Goal: Task Accomplishment & Management: Use online tool/utility

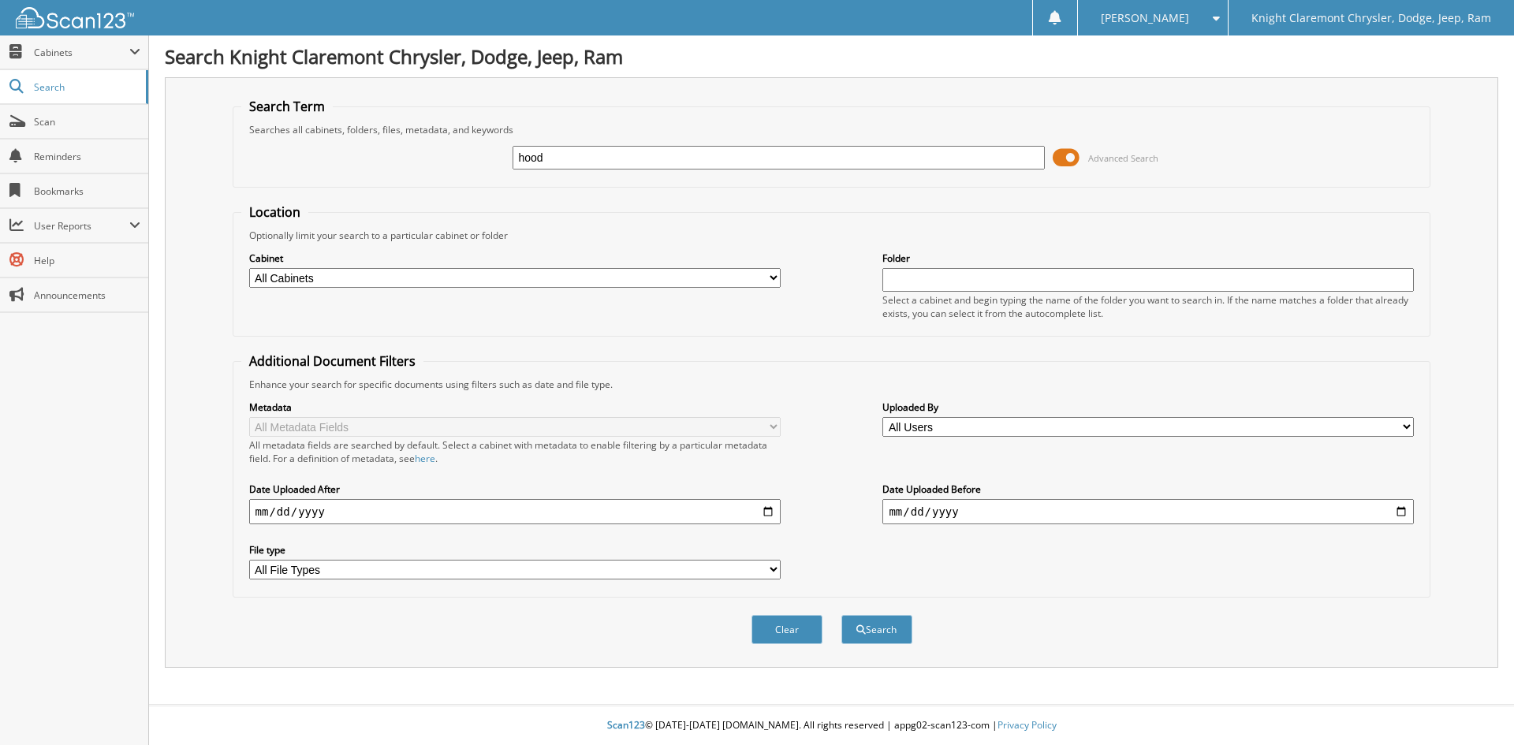
type input "hood"
click at [841, 615] on button "Search" at bounding box center [876, 629] width 71 height 29
type input "hood"
click at [841, 615] on button "Search" at bounding box center [876, 629] width 71 height 29
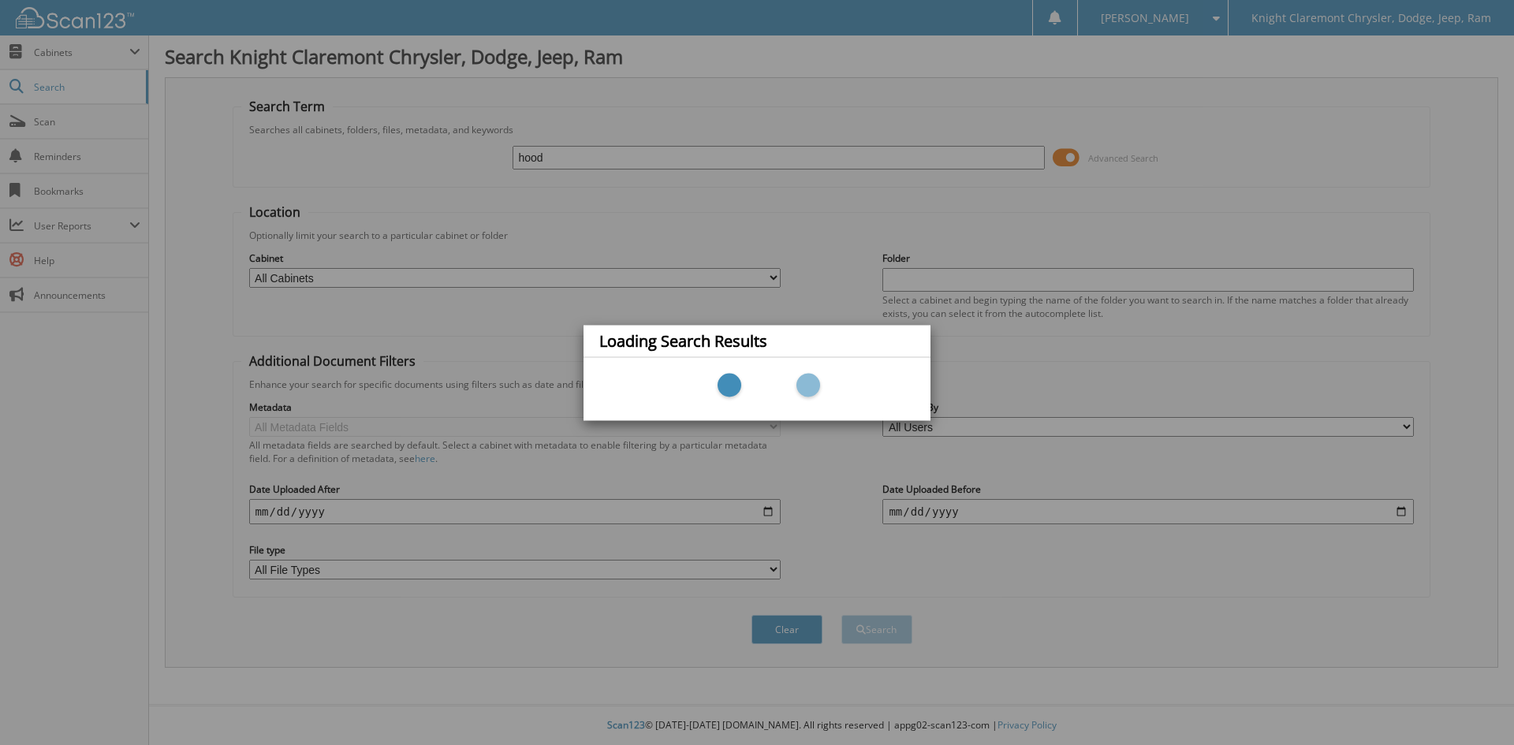
click at [909, 259] on div "Loading Search Results" at bounding box center [757, 372] width 1514 height 745
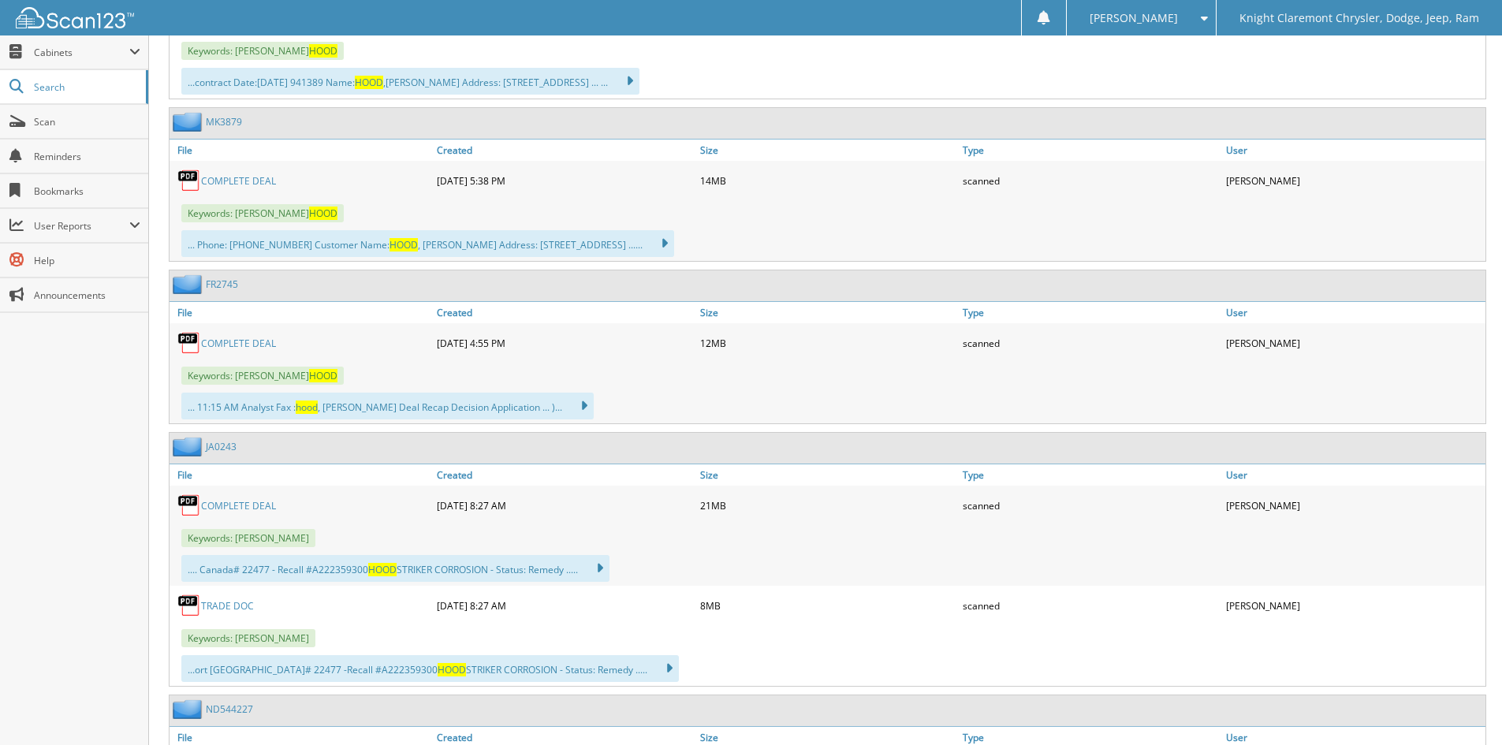
scroll to position [1183, 0]
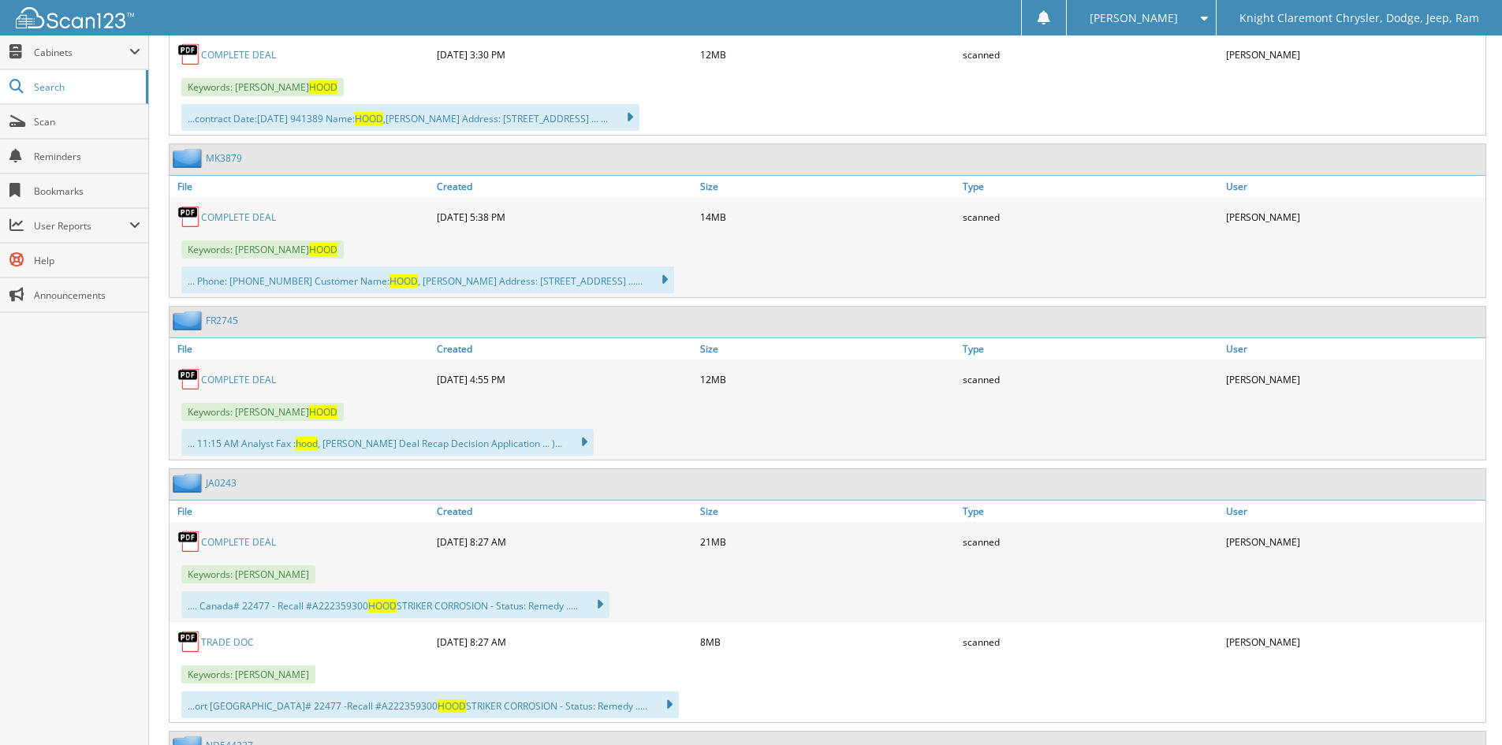
click at [248, 380] on link "COMPLETE DEAL" at bounding box center [238, 379] width 75 height 13
click at [251, 379] on link "COMPLETE DEAL" at bounding box center [238, 379] width 75 height 13
click at [252, 218] on link "COMPLETE DEAL" at bounding box center [238, 216] width 75 height 13
